Goal: Task Accomplishment & Management: Manage account settings

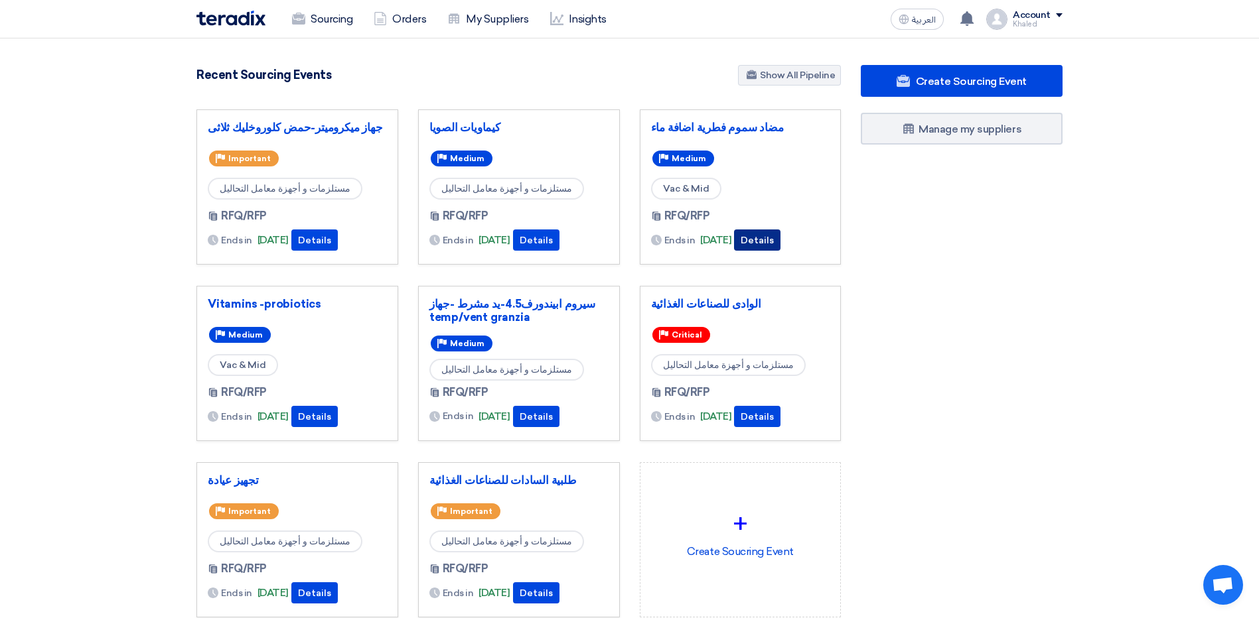
click at [780, 239] on button "Details" at bounding box center [757, 240] width 46 height 21
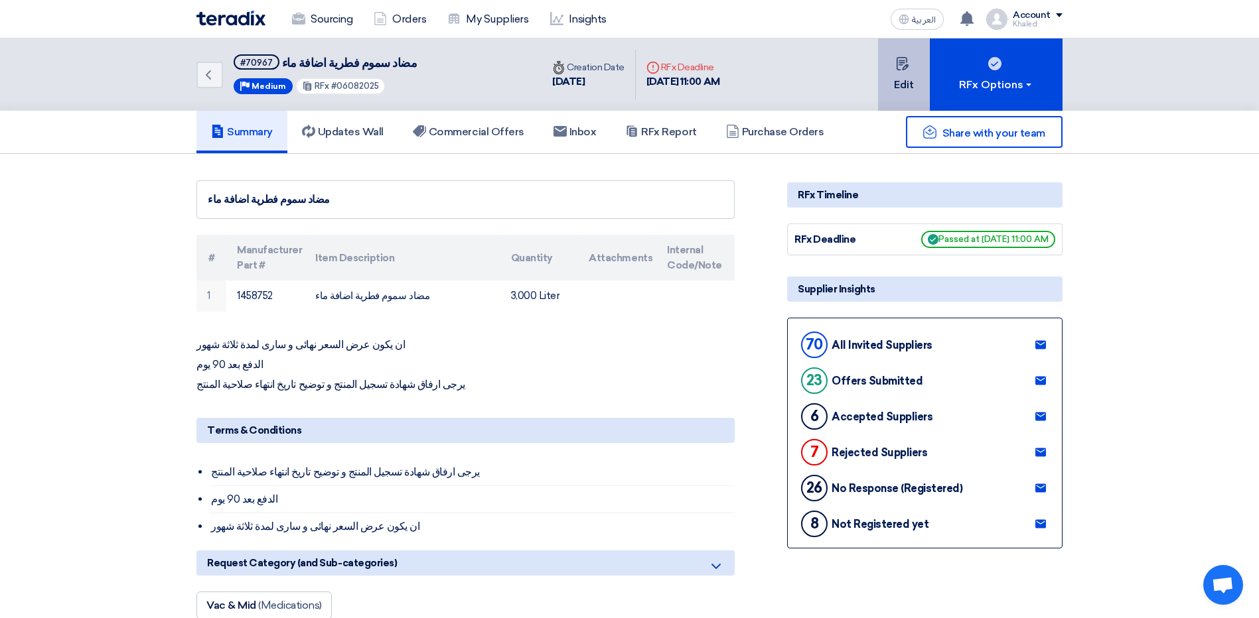
click at [895, 83] on button "Edit" at bounding box center [904, 74] width 52 height 72
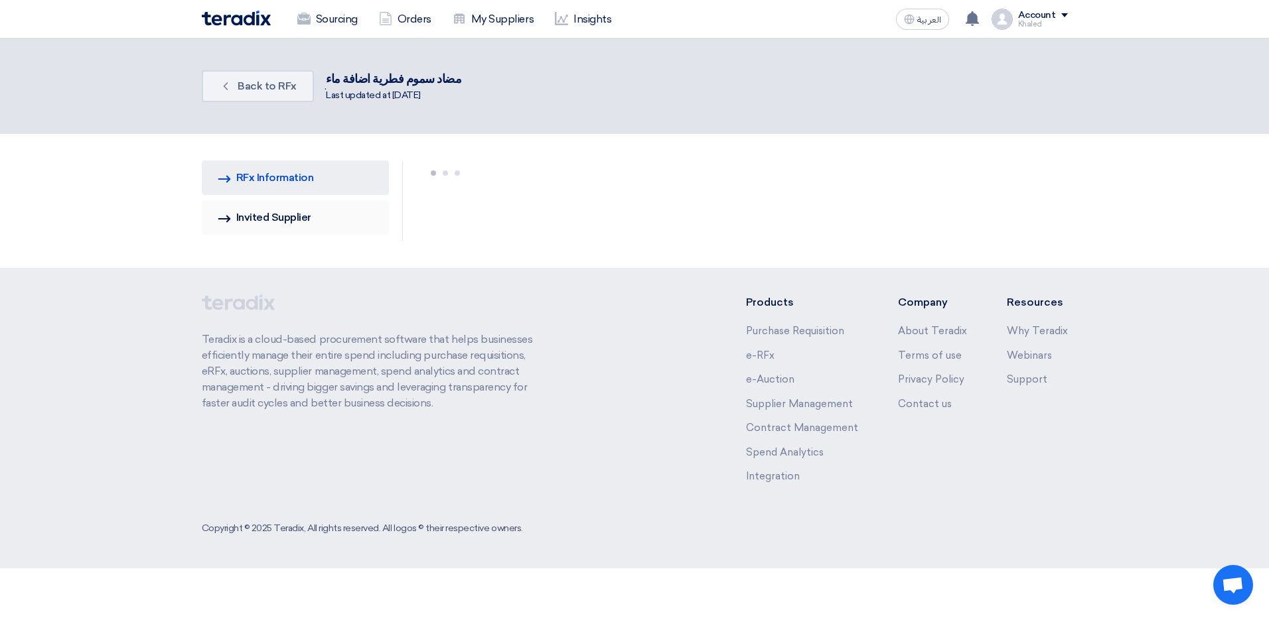
click at [292, 226] on link "Invited Suppliers Invited Supplier" at bounding box center [296, 217] width 188 height 35
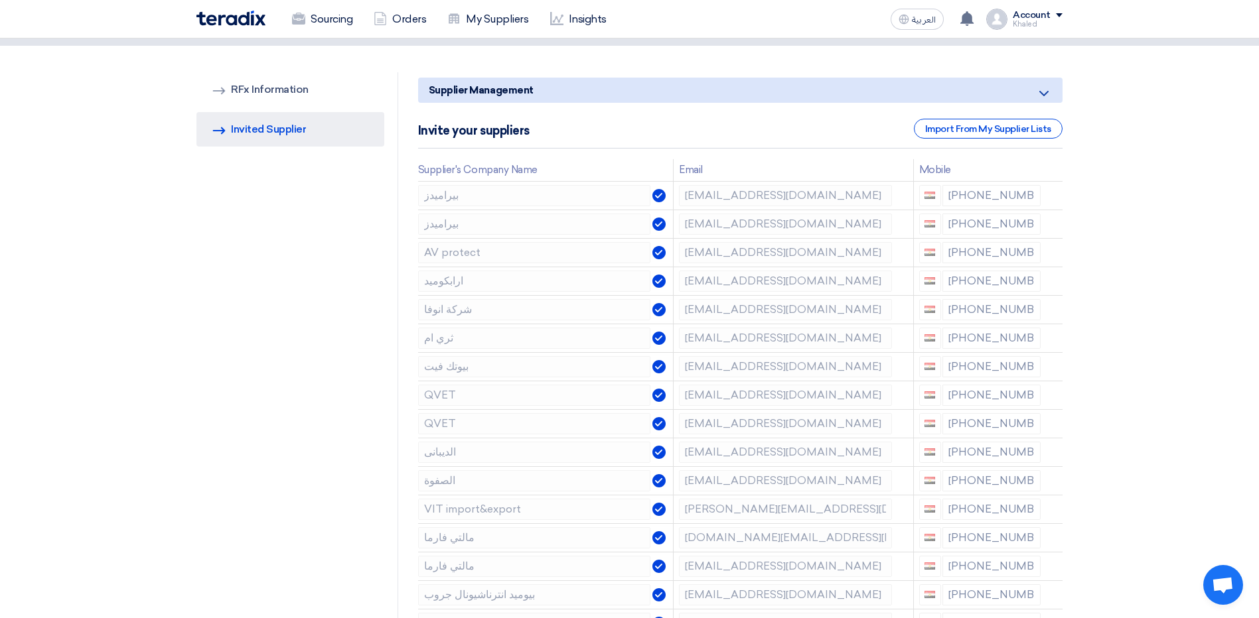
scroll to position [66, 0]
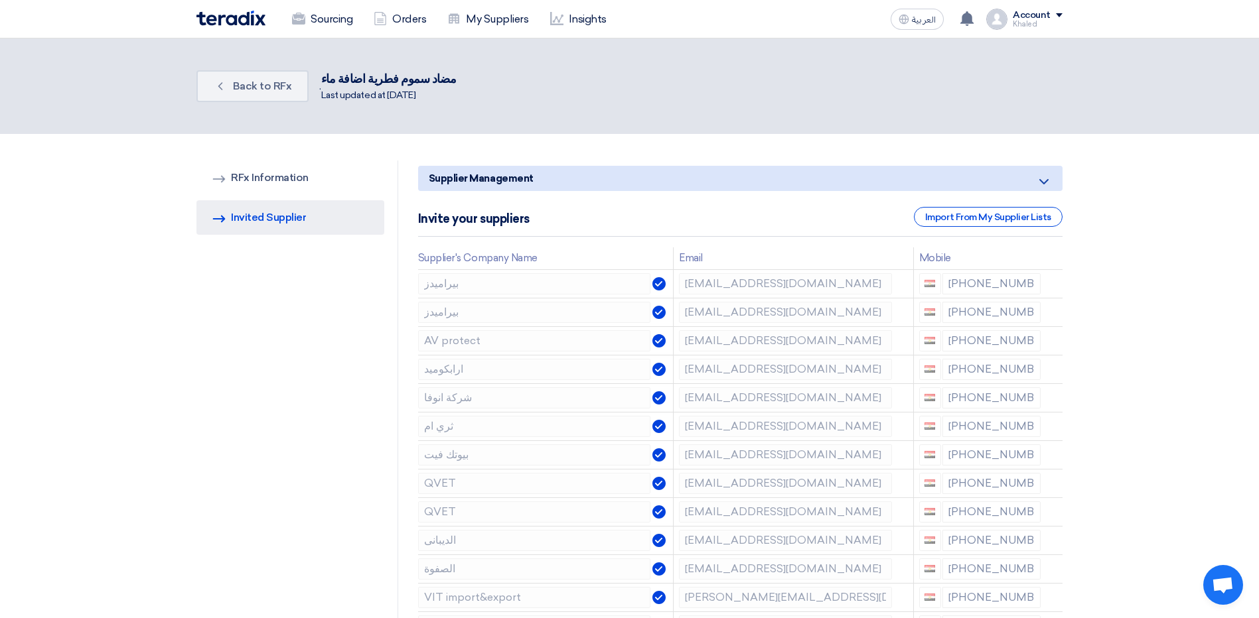
drag, startPoint x: 333, startPoint y: 428, endPoint x: 333, endPoint y: 476, distance: 47.8
